Goal: Check status: Check status

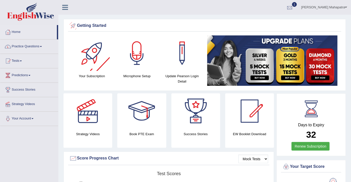
click at [297, 6] on span "1" at bounding box center [294, 4] width 5 height 5
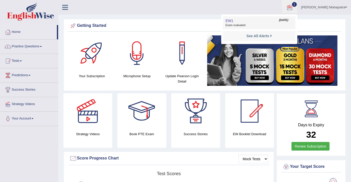
click at [288, 21] on span "[DATE]" at bounding box center [283, 20] width 9 height 4
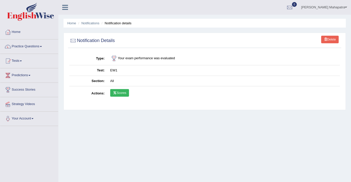
click at [119, 91] on link "Scores" at bounding box center [119, 93] width 19 height 8
click at [20, 61] on link "Tests" at bounding box center [29, 60] width 58 height 13
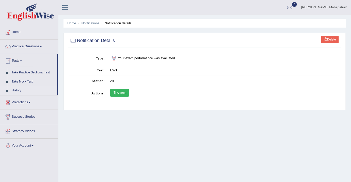
click at [20, 91] on link "History" at bounding box center [32, 90] width 47 height 9
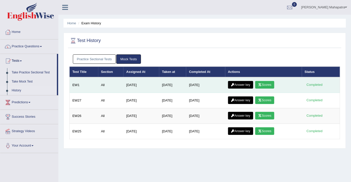
click at [271, 85] on link "Scores" at bounding box center [264, 85] width 19 height 8
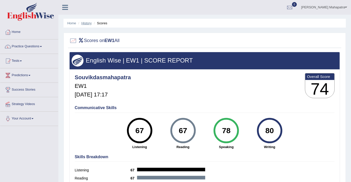
click at [89, 24] on link "History" at bounding box center [86, 23] width 10 height 4
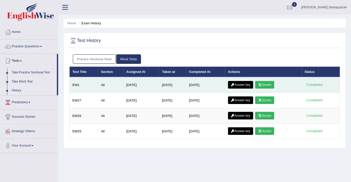
click at [240, 82] on link "Answer key" at bounding box center [240, 85] width 25 height 8
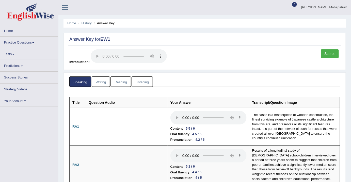
click at [141, 81] on link "Listening" at bounding box center [141, 82] width 21 height 10
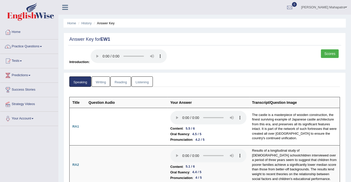
click at [139, 79] on link "Listening" at bounding box center [141, 82] width 21 height 10
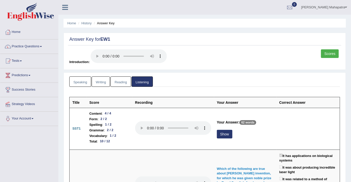
click at [97, 80] on link "Writing" at bounding box center [101, 82] width 18 height 10
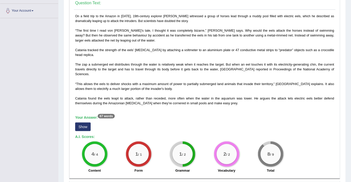
scroll to position [115, 0]
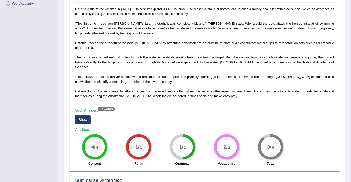
click at [75, 114] on div "On a field trip to the Amazon in 1807, 19th-century explorer Alexander von Humb…" at bounding box center [204, 88] width 261 height 162
click at [87, 116] on button "Show" at bounding box center [82, 120] width 15 height 9
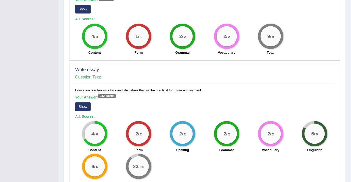
scroll to position [403, 0]
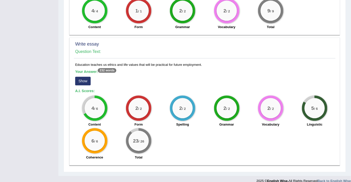
click at [81, 77] on button "Show" at bounding box center [82, 81] width 15 height 9
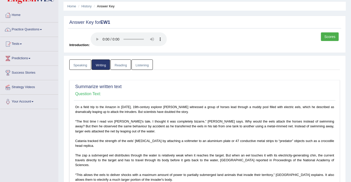
scroll to position [0, 0]
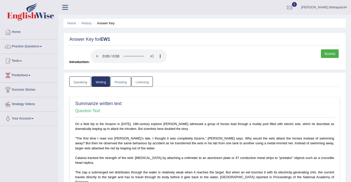
click at [140, 81] on link "Listening" at bounding box center [141, 82] width 21 height 10
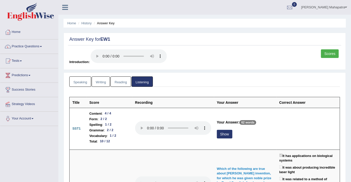
click at [330, 54] on link "Scores" at bounding box center [330, 53] width 18 height 9
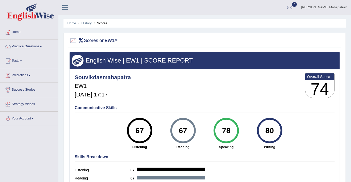
drag, startPoint x: 186, startPoint y: 132, endPoint x: 177, endPoint y: 130, distance: 10.0
click at [177, 130] on div "67" at bounding box center [183, 130] width 19 height 21
click at [88, 23] on link "History" at bounding box center [86, 23] width 10 height 4
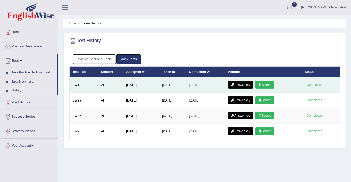
click at [268, 84] on link "Scores" at bounding box center [264, 85] width 19 height 8
